Goal: Transaction & Acquisition: Purchase product/service

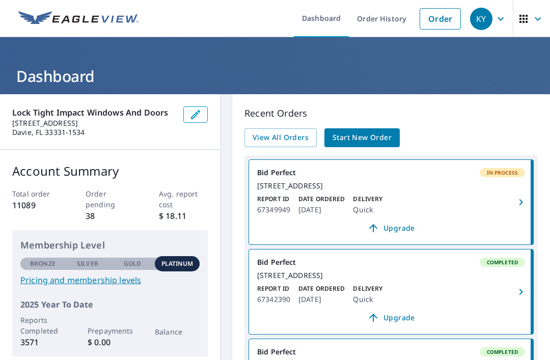
click at [375, 131] on span "Start New Order" at bounding box center [362, 137] width 59 height 13
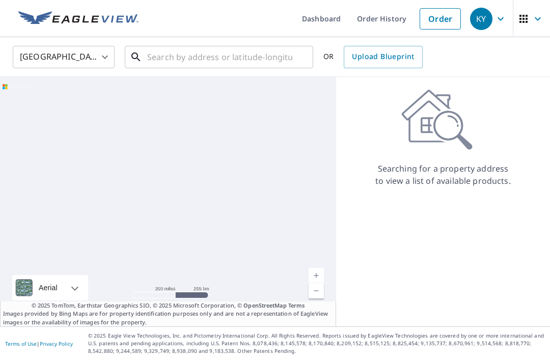
click at [169, 54] on input "text" at bounding box center [219, 57] width 145 height 29
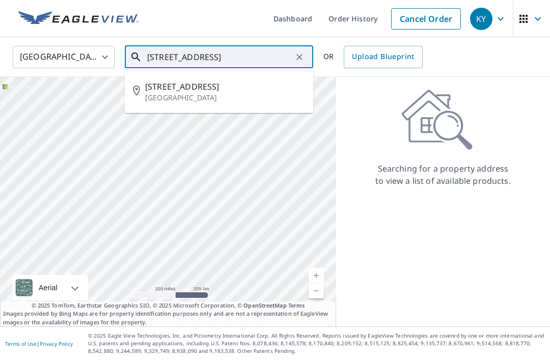
click at [226, 80] on li "1031 Nw 25th Way Fort Lauderdale, FL 33311" at bounding box center [219, 91] width 189 height 35
type input "1031 Nw 25th Way Fort Lauderdale, FL 33311"
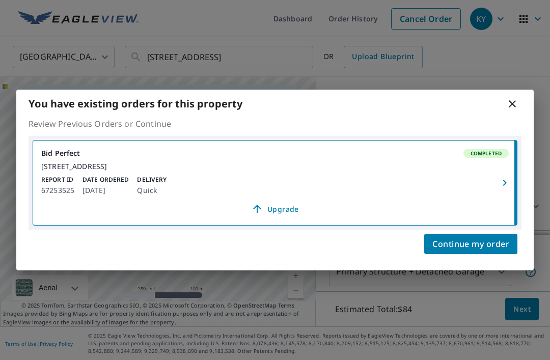
click at [486, 246] on span "Continue my order" at bounding box center [471, 244] width 77 height 14
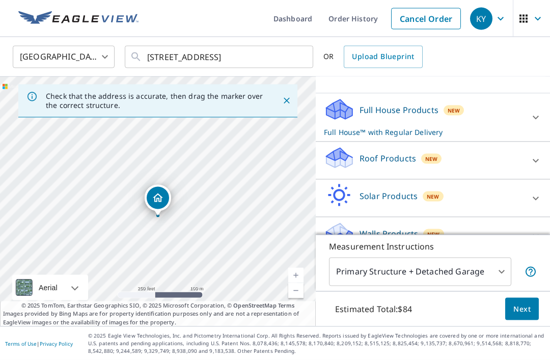
scroll to position [2, 0]
click at [534, 167] on icon at bounding box center [536, 161] width 12 height 12
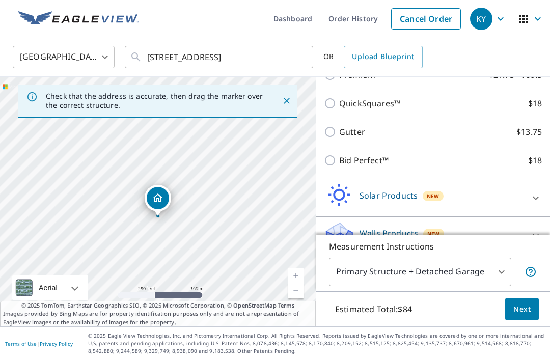
scroll to position [203, 0]
click at [335, 167] on input "Bid Perfect™ $18" at bounding box center [331, 161] width 15 height 12
checkbox input "true"
checkbox input "false"
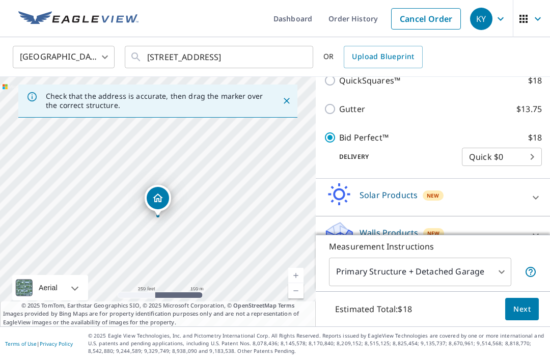
scroll to position [225, 0]
click at [535, 321] on button "Next" at bounding box center [523, 309] width 34 height 23
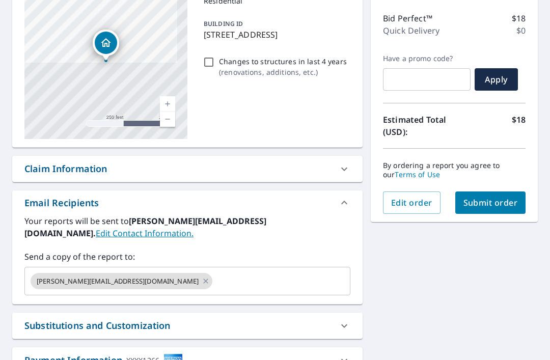
scroll to position [129, 0]
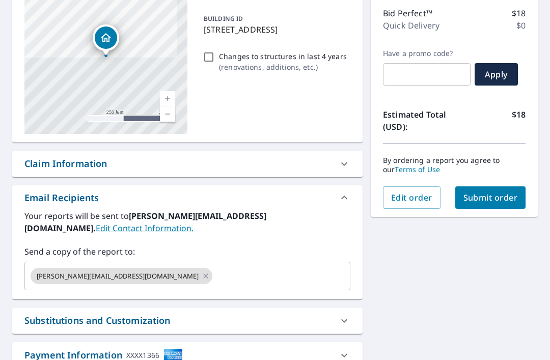
click at [194, 223] on link "Edit Contact Information." at bounding box center [145, 228] width 98 height 11
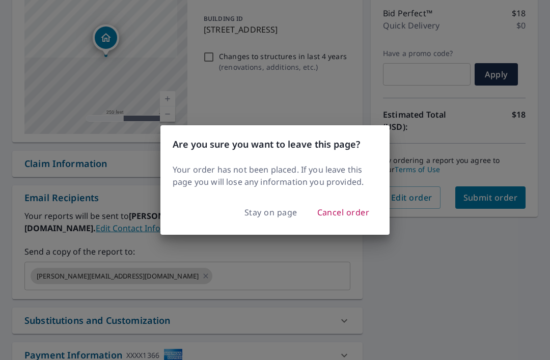
click at [279, 211] on span "Stay on page" at bounding box center [271, 212] width 53 height 14
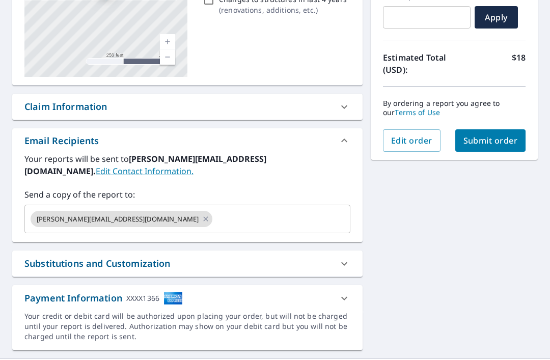
scroll to position [186, 0]
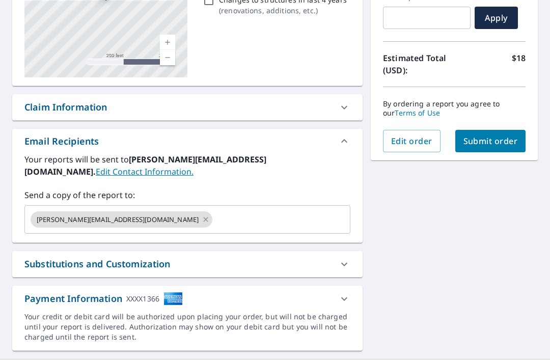
click at [202, 219] on icon at bounding box center [206, 219] width 8 height 11
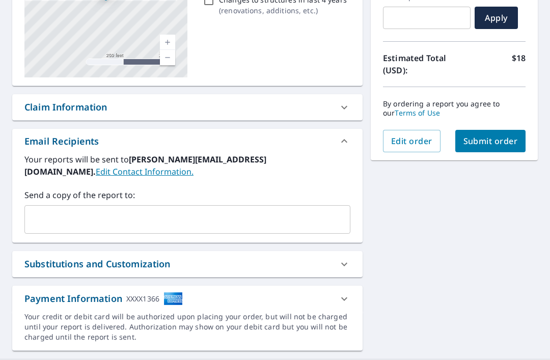
click at [108, 212] on input "text" at bounding box center [180, 219] width 302 height 19
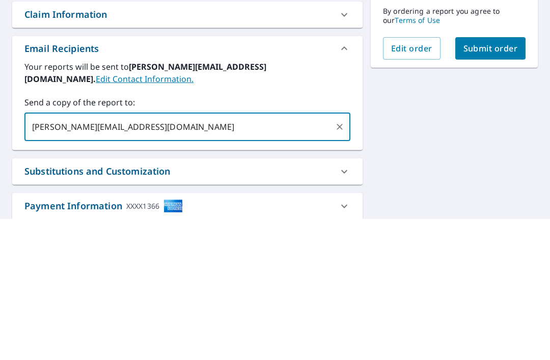
scroll to position [137, 0]
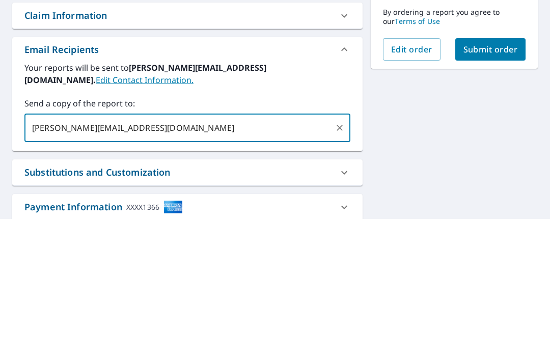
type input "trevor@locktightimpact.com"
click at [501, 185] on span "Submit order" at bounding box center [491, 190] width 55 height 11
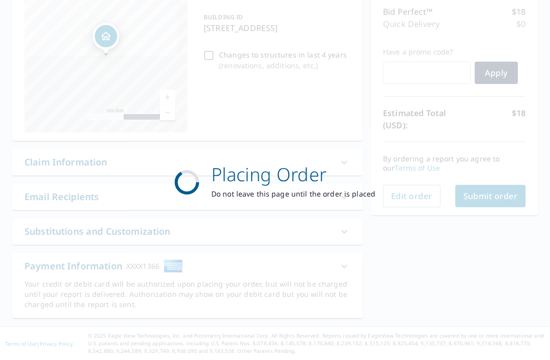
scroll to position [98, 0]
